Goal: Book appointment/travel/reservation

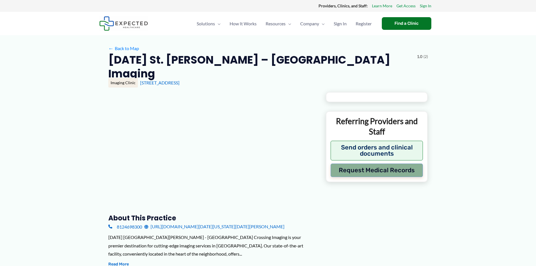
type input "**********"
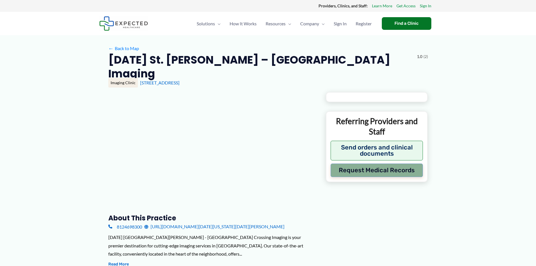
type input "**********"
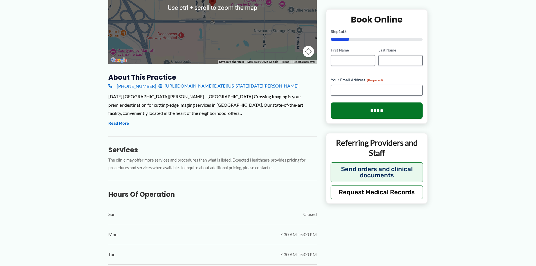
scroll to position [169, 0]
